Goal: Information Seeking & Learning: Learn about a topic

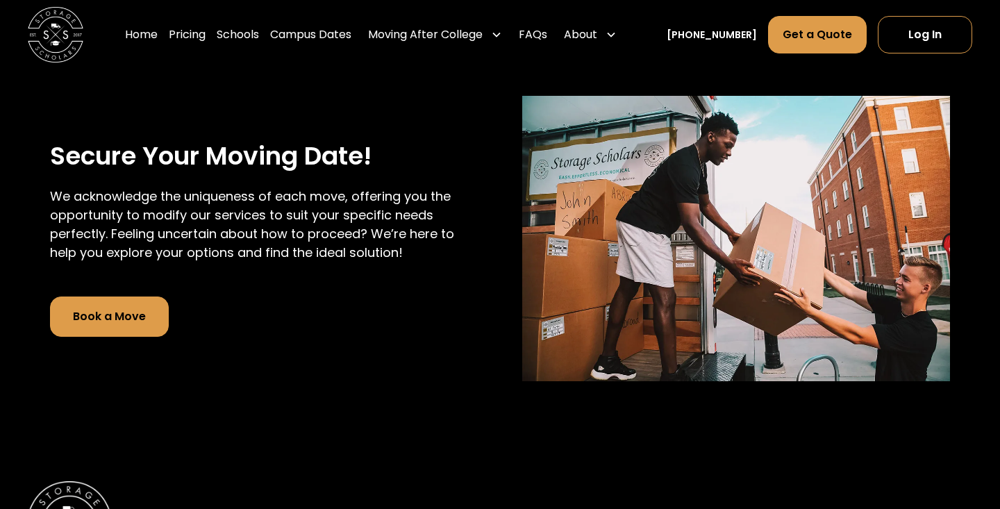
scroll to position [3125, 0]
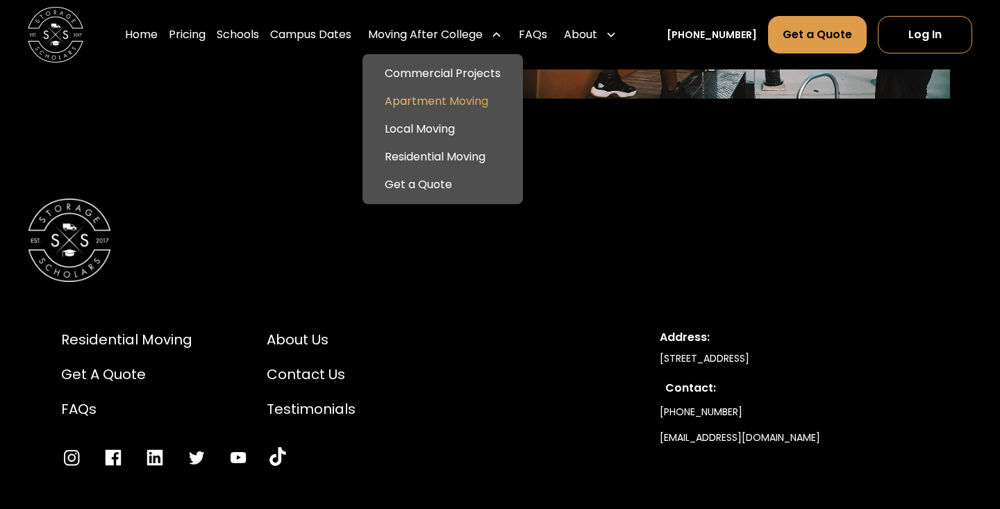
click at [474, 108] on link "Apartment Moving" at bounding box center [442, 101] width 149 height 28
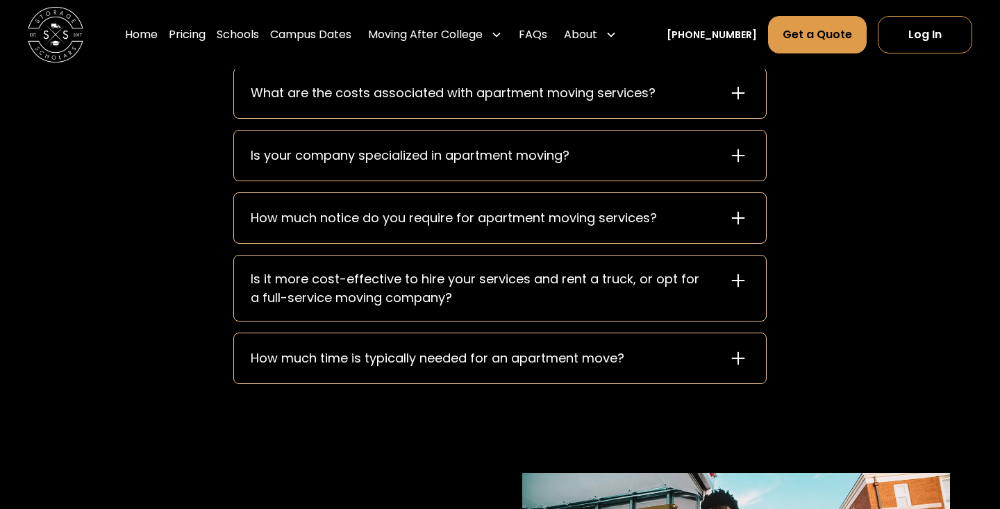
scroll to position [1775, 0]
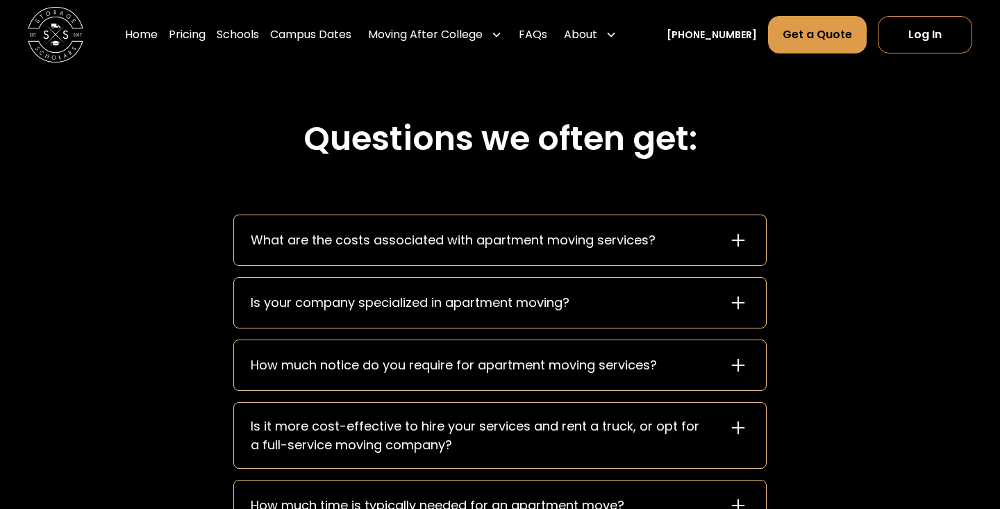
click at [510, 260] on div "What are the costs associated with apartment moving services?" at bounding box center [500, 240] width 532 height 50
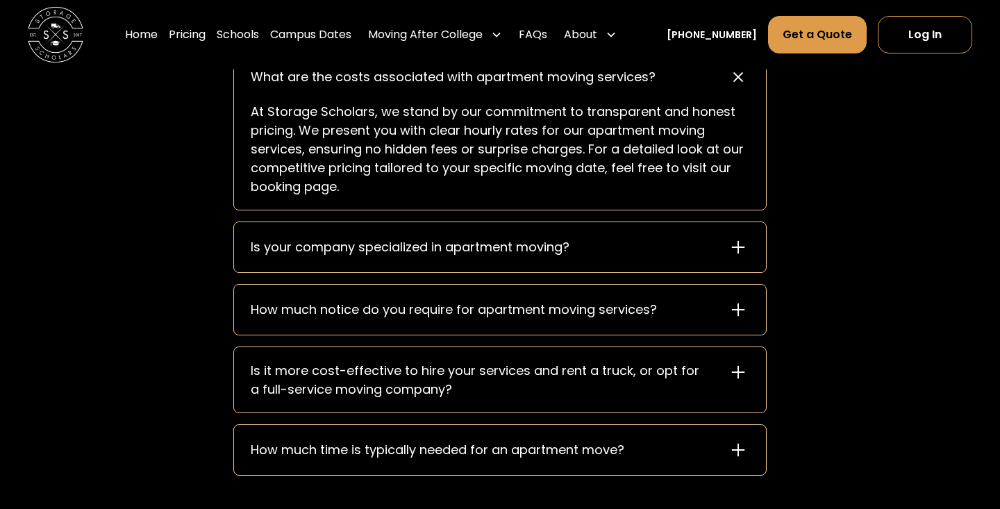
scroll to position [2003, 0]
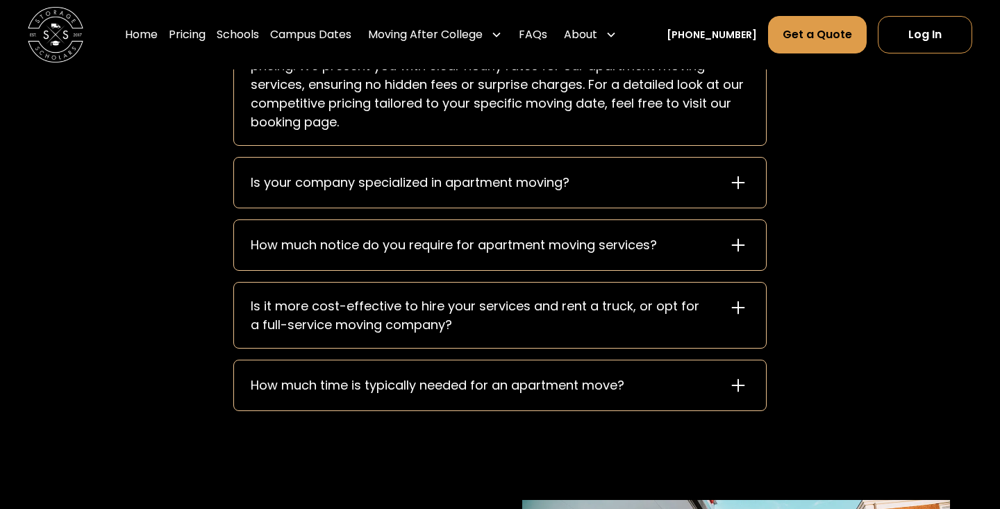
click at [466, 316] on div "Is it more cost-effective to hire your services and rent a truck, or opt for a …" at bounding box center [481, 314] width 460 height 37
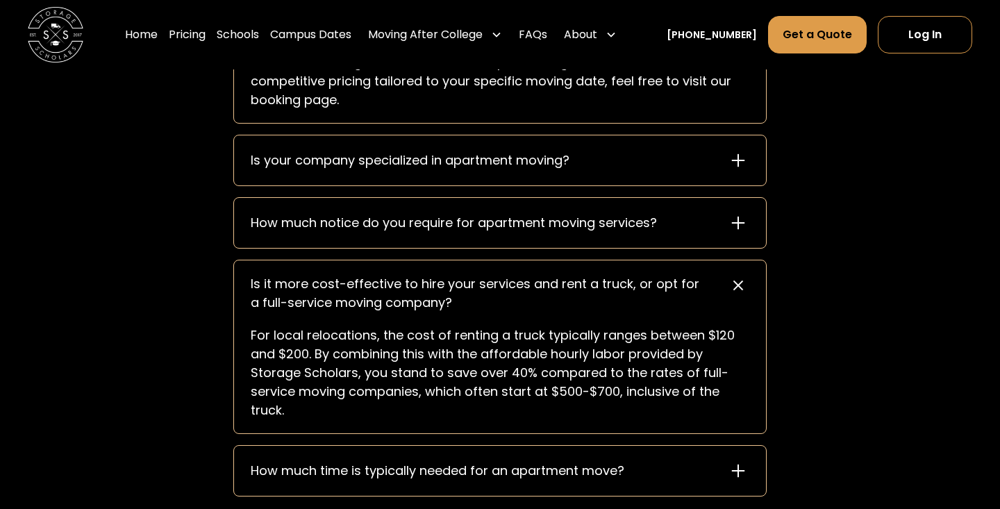
scroll to position [2039, 0]
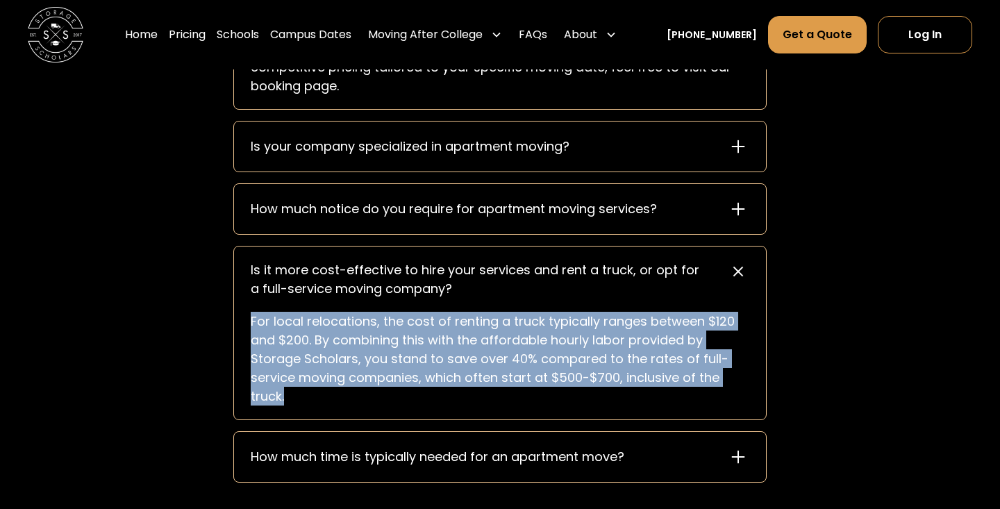
drag, startPoint x: 253, startPoint y: 319, endPoint x: 333, endPoint y: 395, distance: 110.0
click at [333, 395] on p "For local relocations, the cost of renting a truck typically ranges between $12…" at bounding box center [500, 359] width 498 height 94
copy p "For local relocations, the cost of renting a truck typically ranges between $12…"
